Goal: Book appointment/travel/reservation

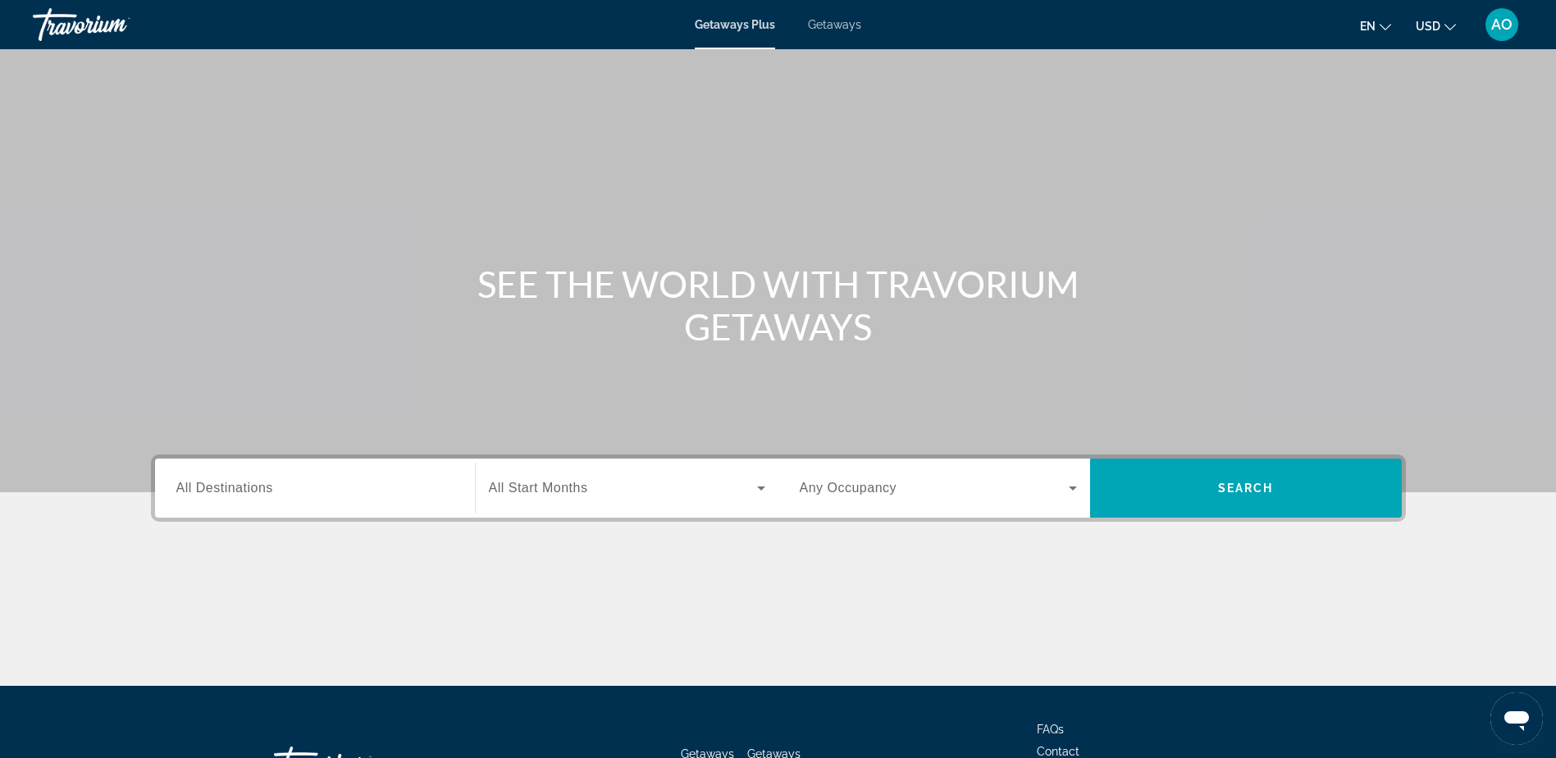
scroll to position [129, 0]
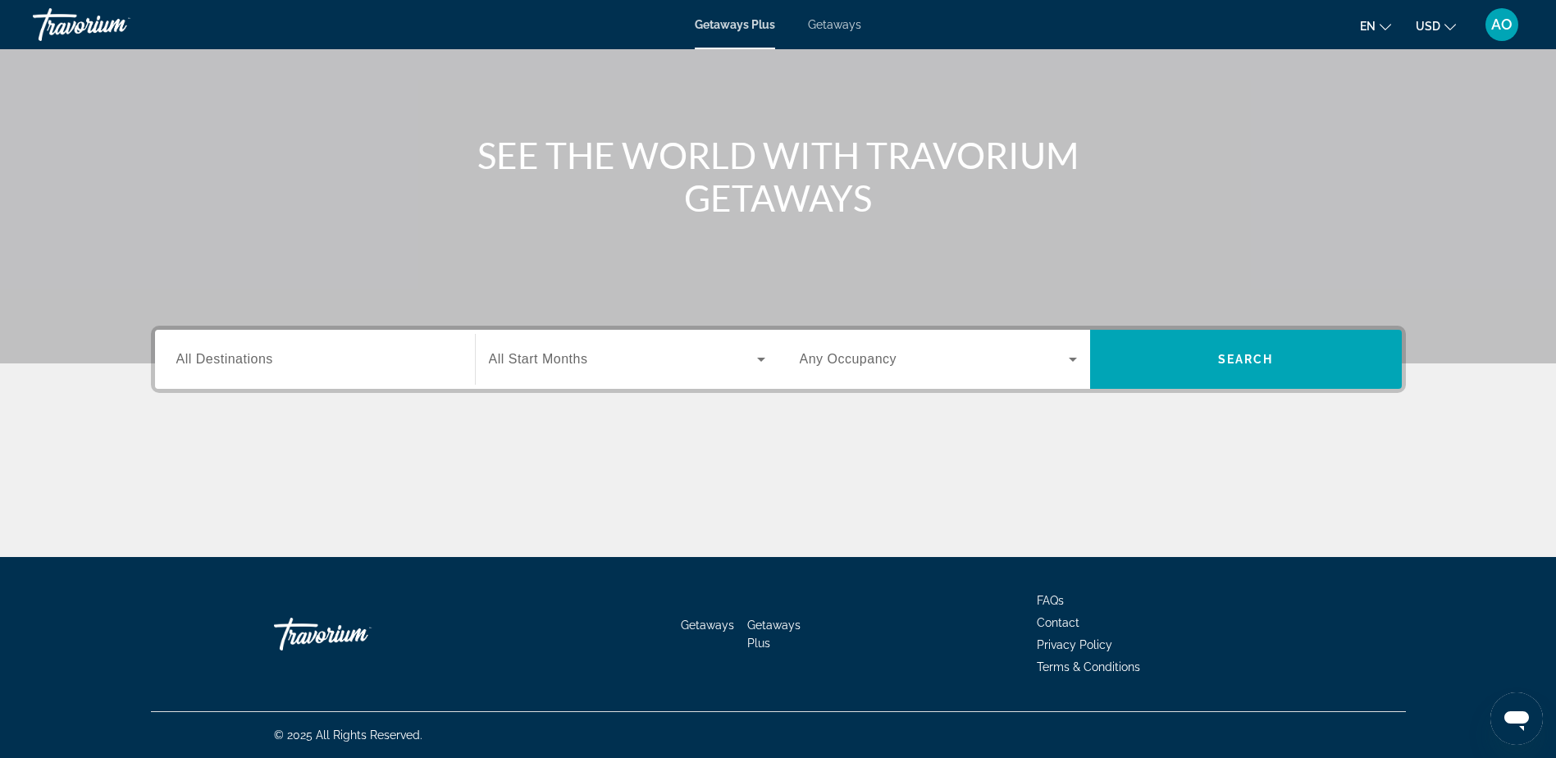
click at [372, 358] on input "Destination All Destinations" at bounding box center [314, 360] width 277 height 20
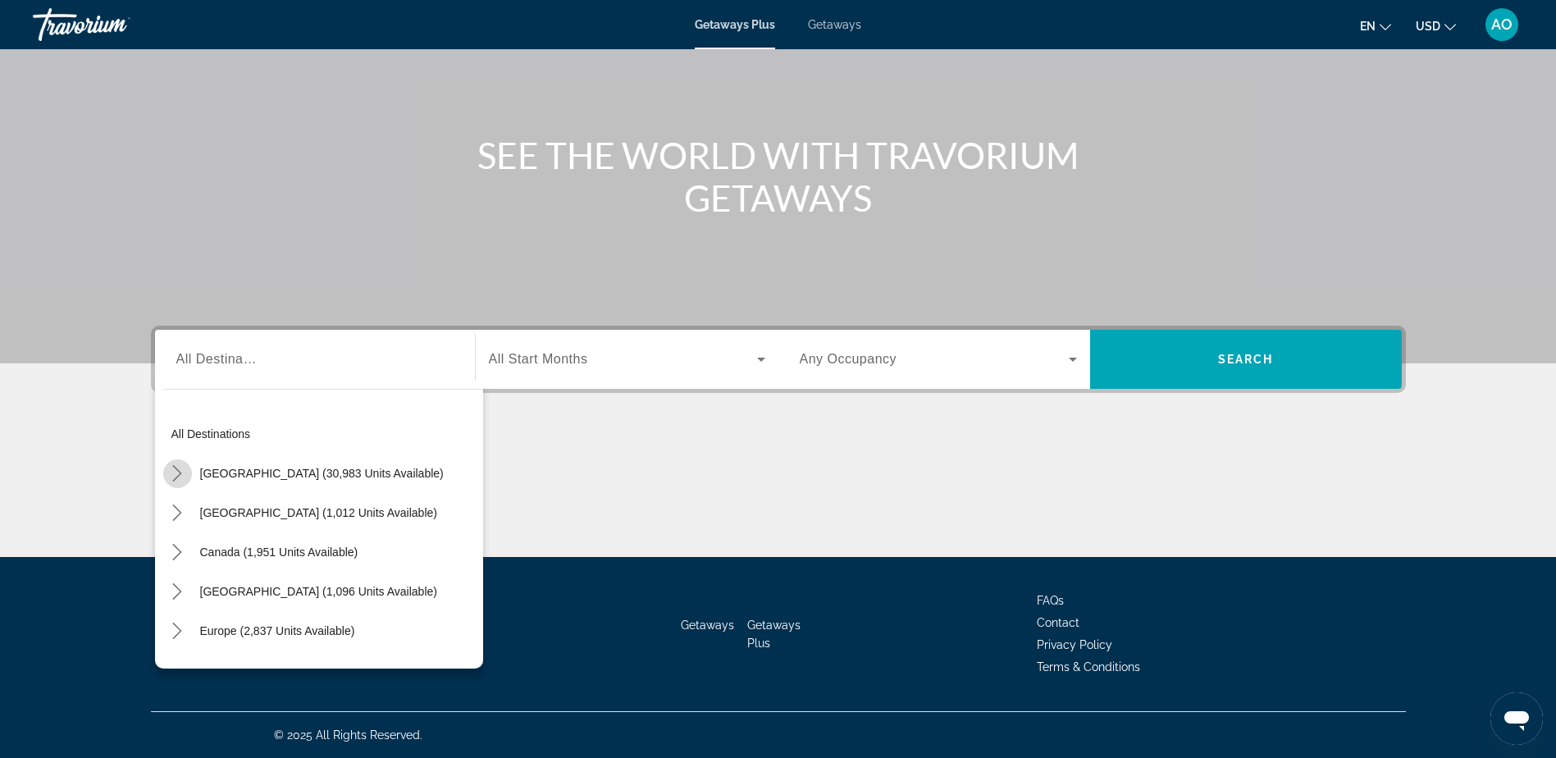
click at [189, 470] on mat-icon "Toggle United States (30,983 units available) submenu" at bounding box center [177, 473] width 29 height 29
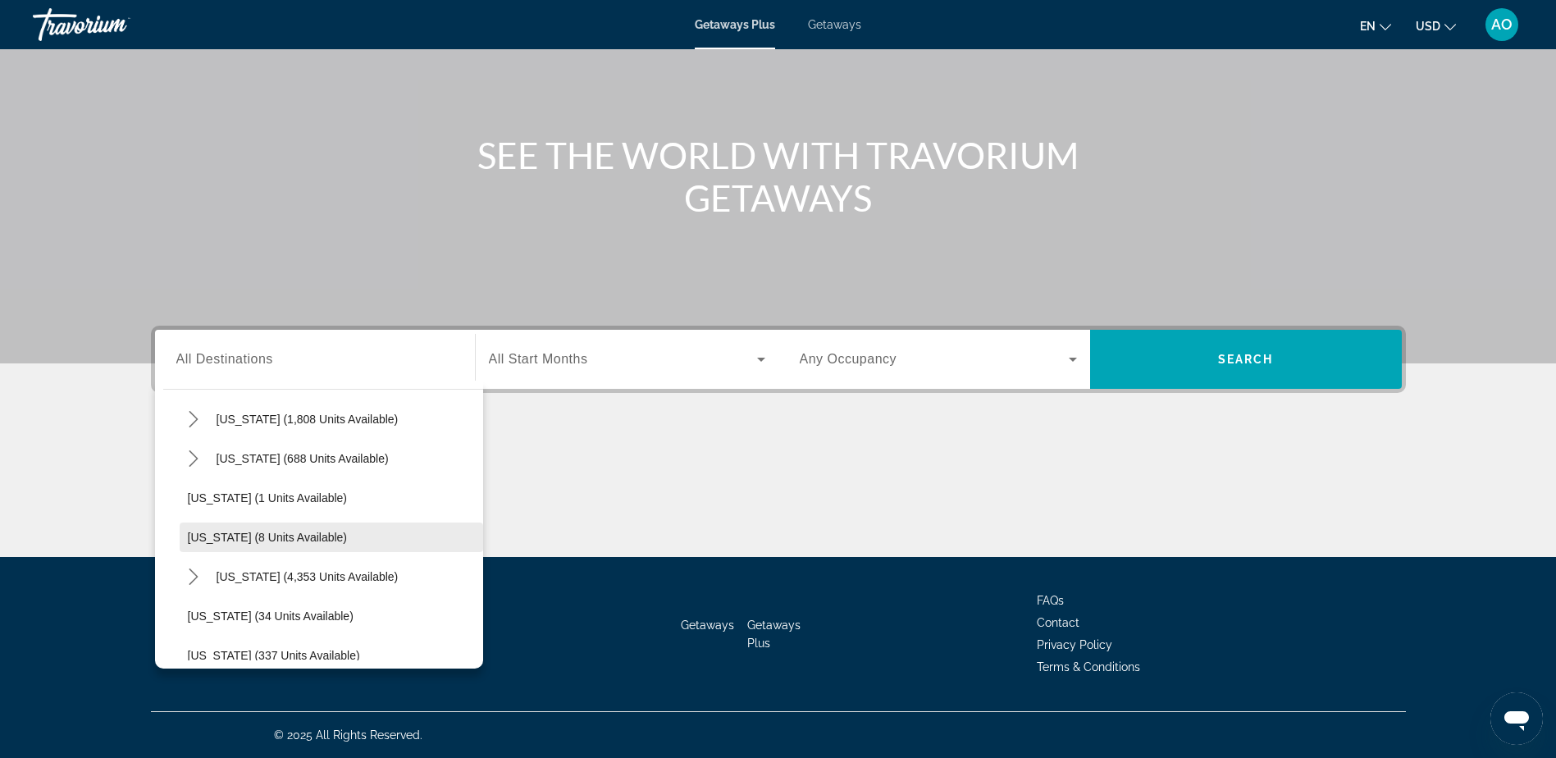
scroll to position [171, 0]
click at [194, 465] on icon "Toggle Colorado (688 units available) submenu" at bounding box center [193, 459] width 16 height 16
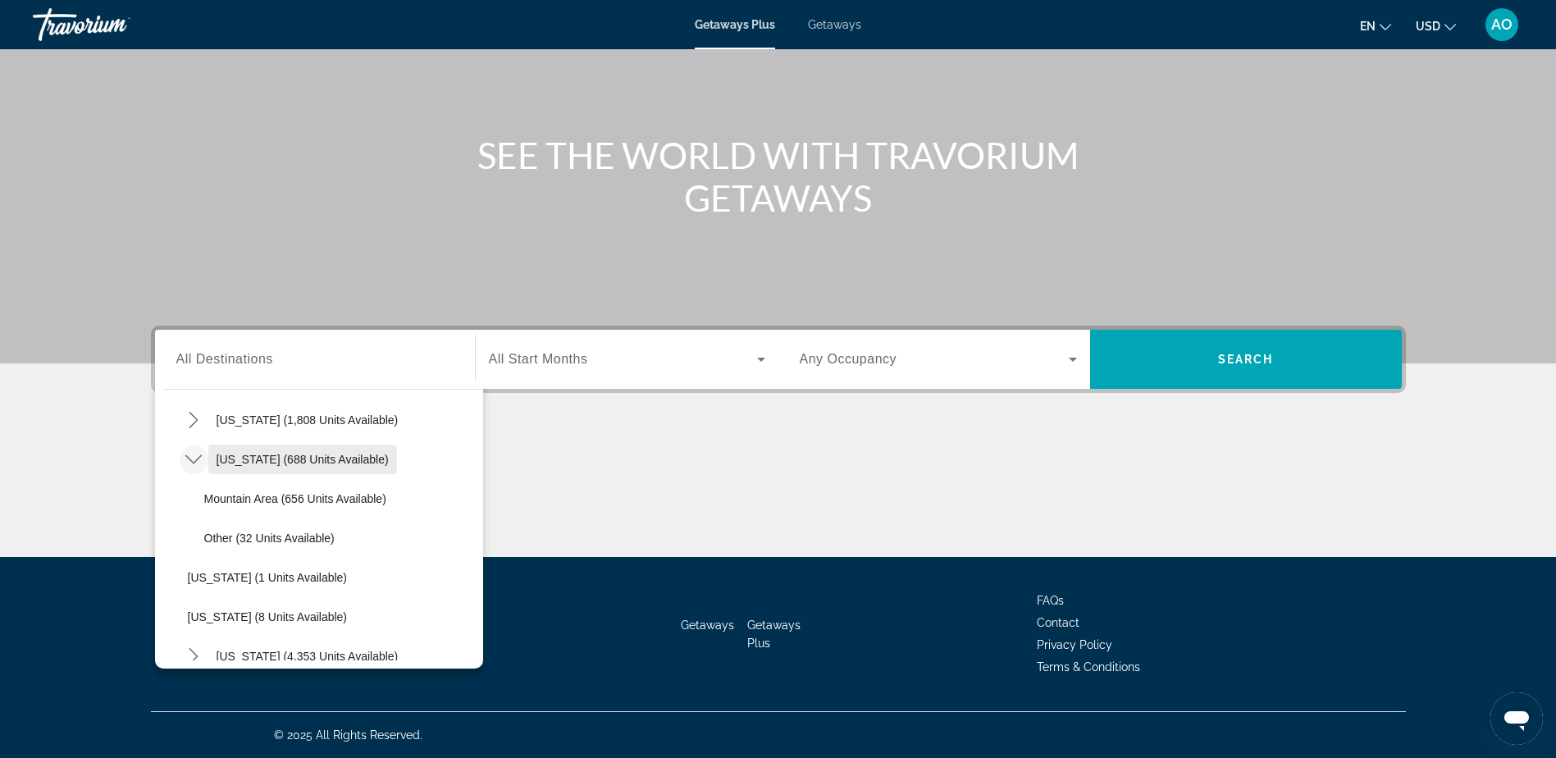
click at [235, 464] on span "[US_STATE] (688 units available)" at bounding box center [303, 459] width 172 height 13
type input "**********"
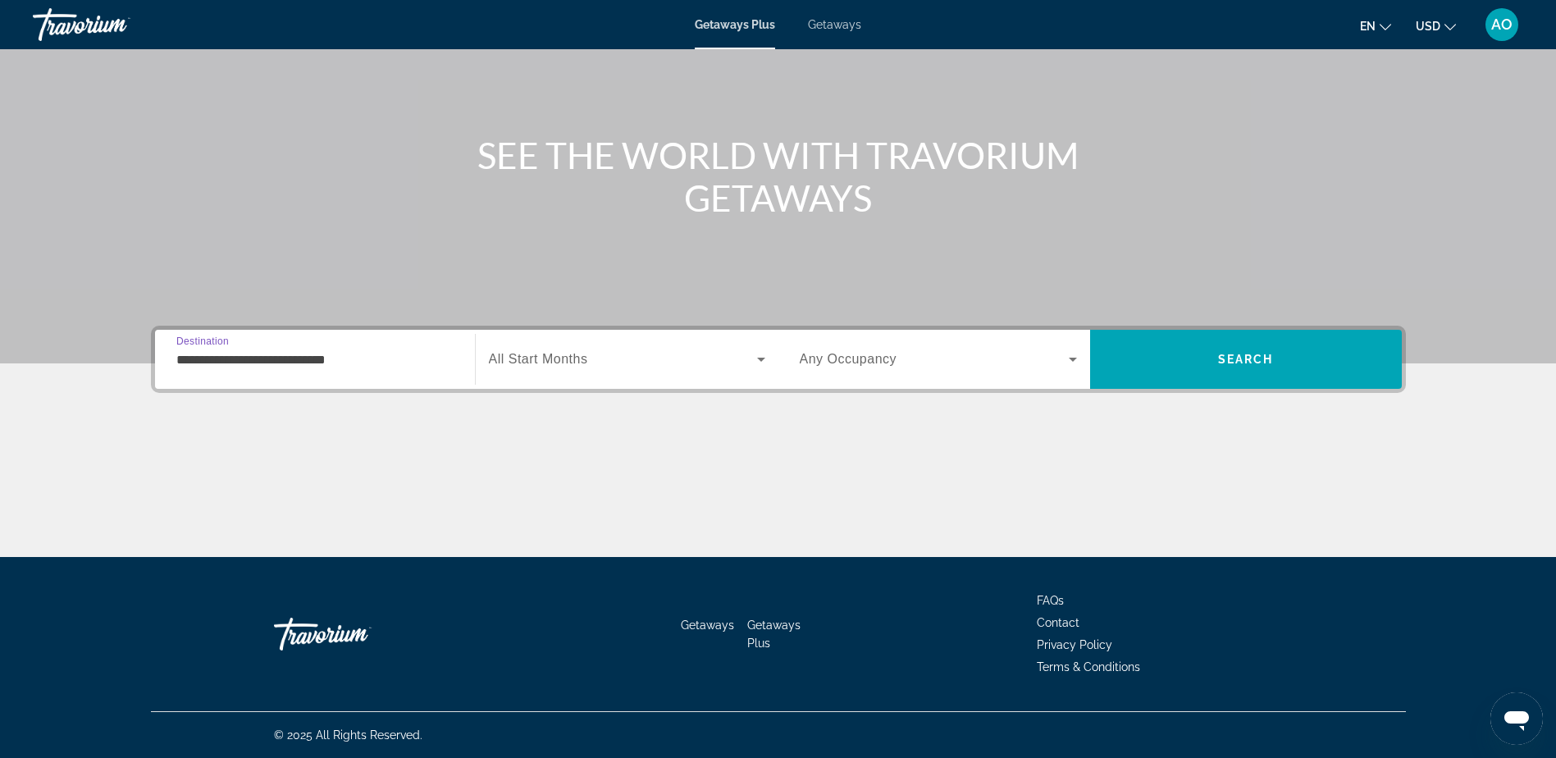
click at [544, 362] on span "All Start Months" at bounding box center [538, 359] width 99 height 14
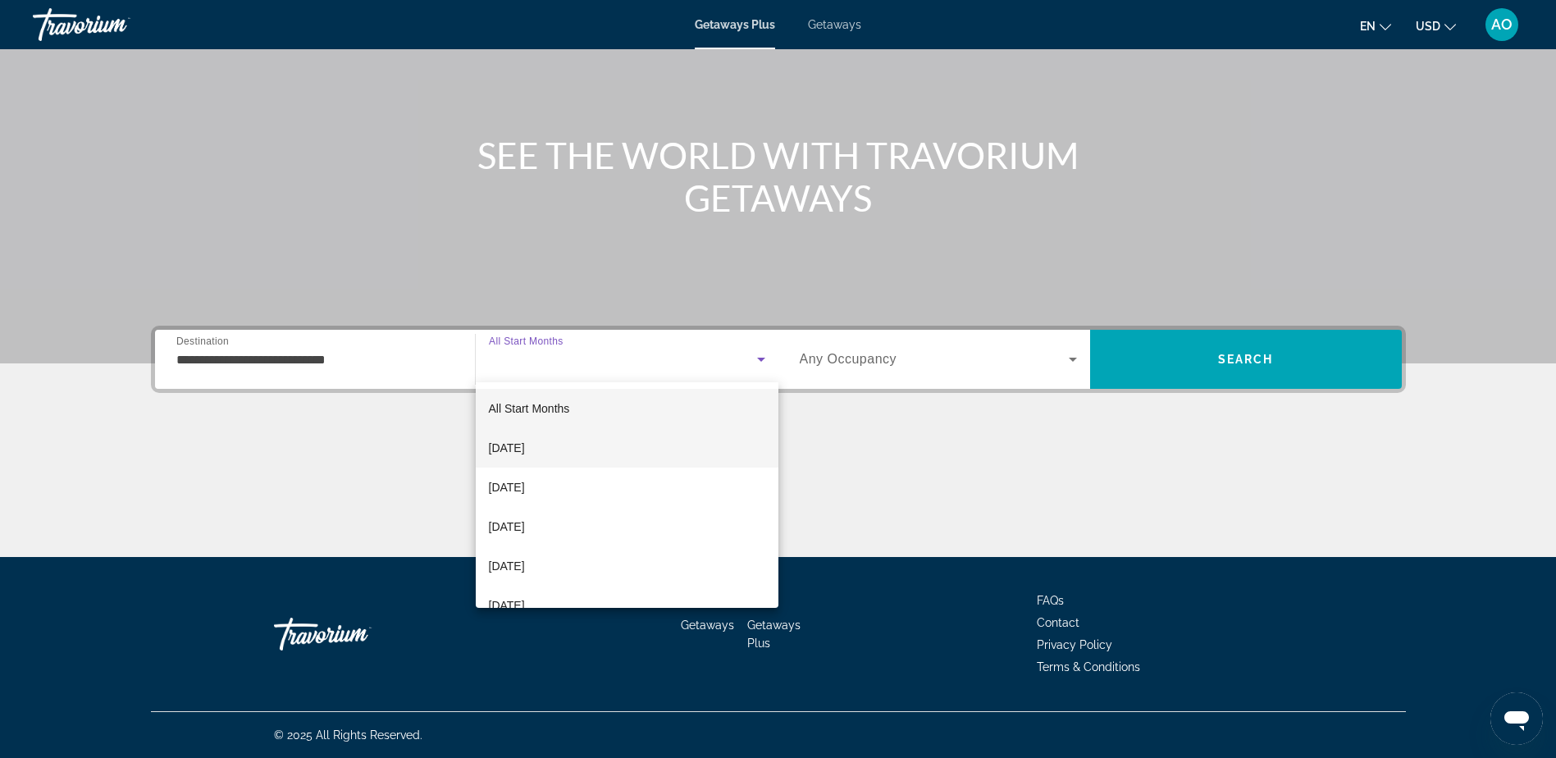
click at [525, 446] on span "[DATE]" at bounding box center [507, 448] width 36 height 20
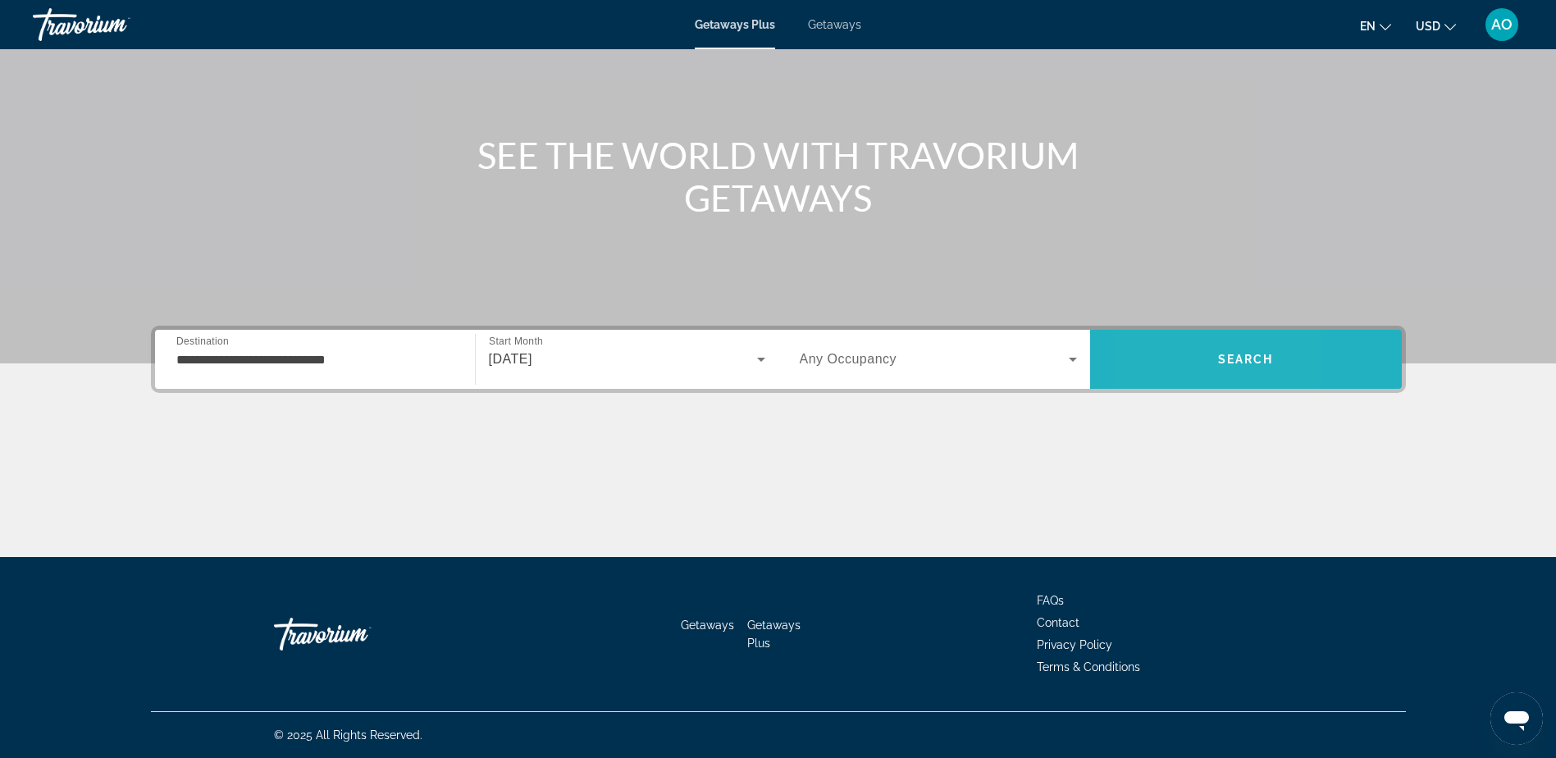
click at [1156, 335] on span "Search" at bounding box center [1246, 359] width 312 height 59
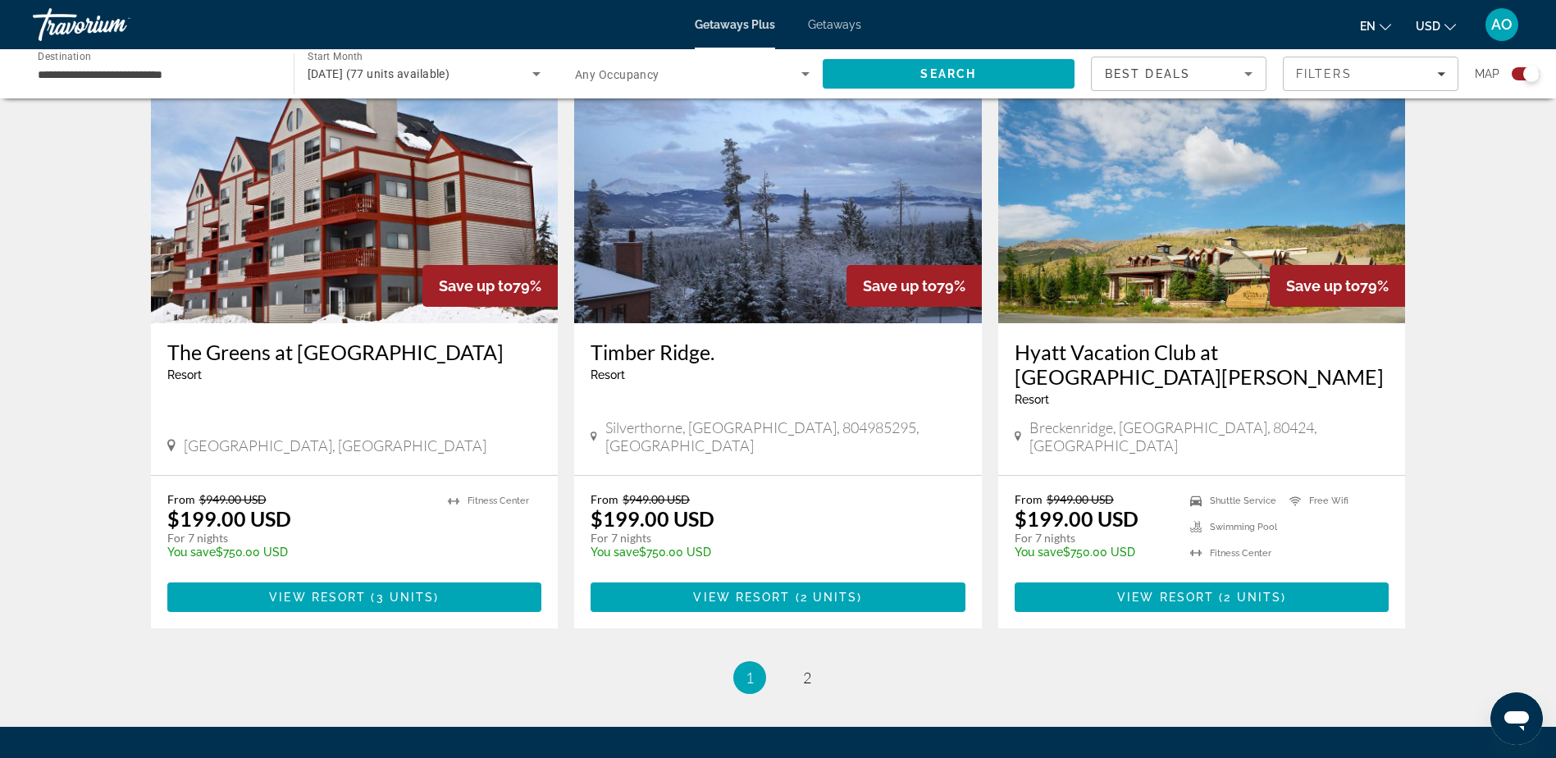
scroll to position [2377, 0]
click at [800, 663] on link "page 2" at bounding box center [806, 677] width 29 height 29
